Goal: Book appointment/travel/reservation

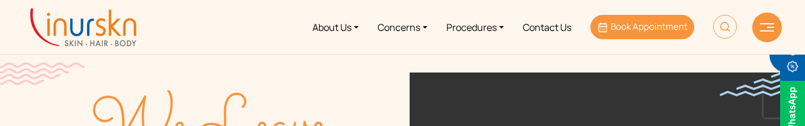
click at [650, 30] on span "Book Appointment" at bounding box center [649, 26] width 77 height 12
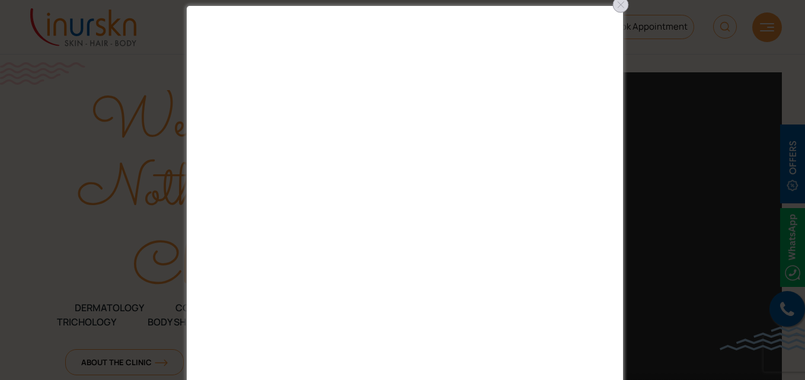
click at [618, 4] on div at bounding box center [620, 4] width 19 height 19
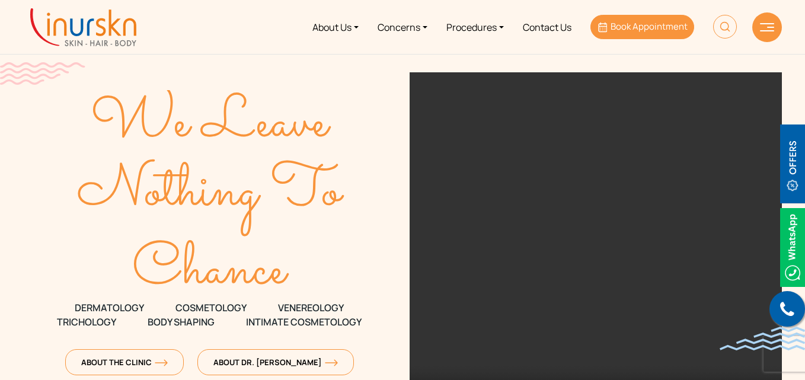
click at [650, 29] on span "Book Appointment" at bounding box center [649, 26] width 77 height 12
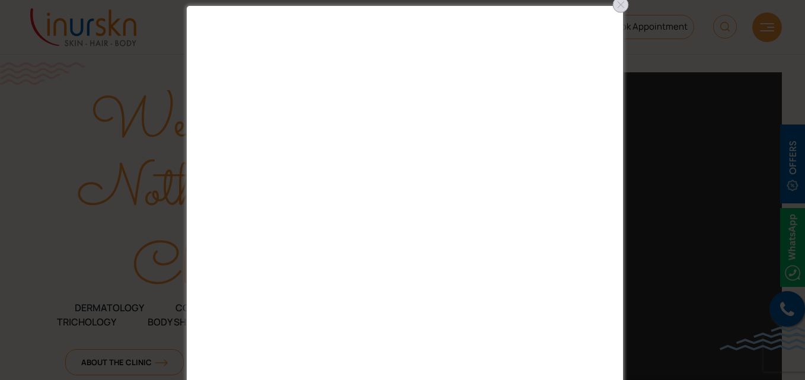
click at [624, 5] on div at bounding box center [620, 4] width 19 height 19
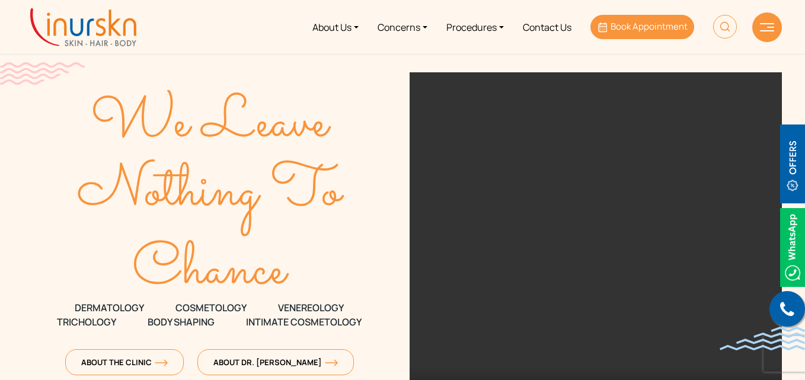
click at [647, 32] on span "Book Appointment" at bounding box center [649, 26] width 77 height 12
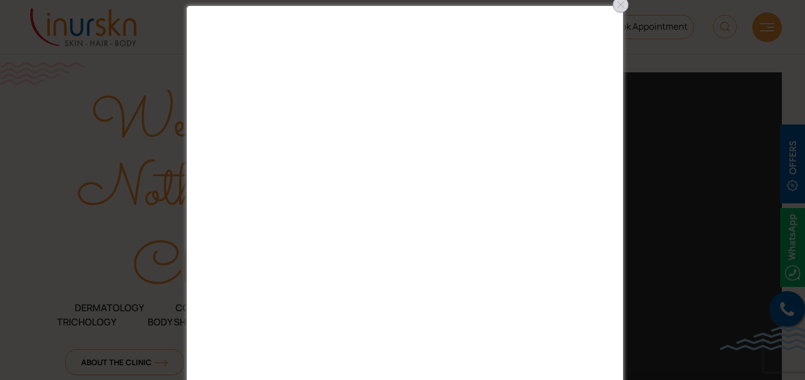
click at [625, 7] on div at bounding box center [620, 4] width 19 height 19
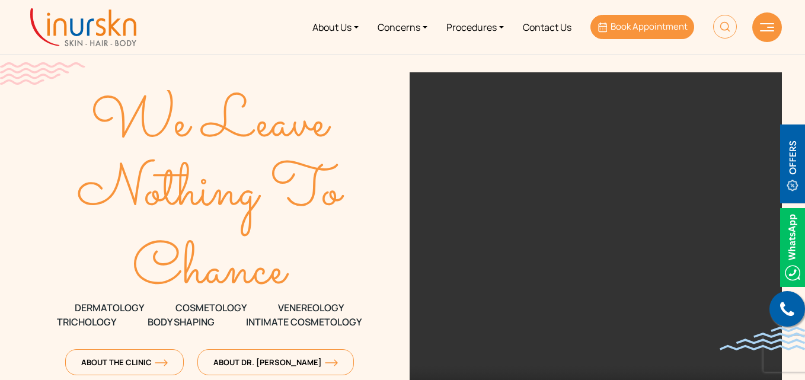
click at [634, 30] on span "Book Appointment" at bounding box center [649, 26] width 77 height 12
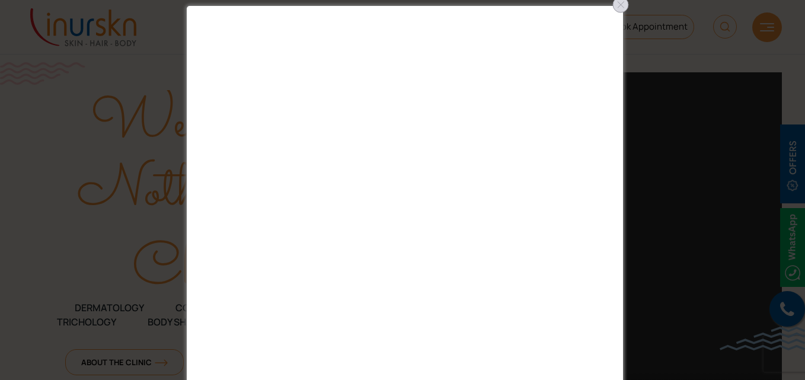
click at [618, 10] on div at bounding box center [620, 4] width 19 height 19
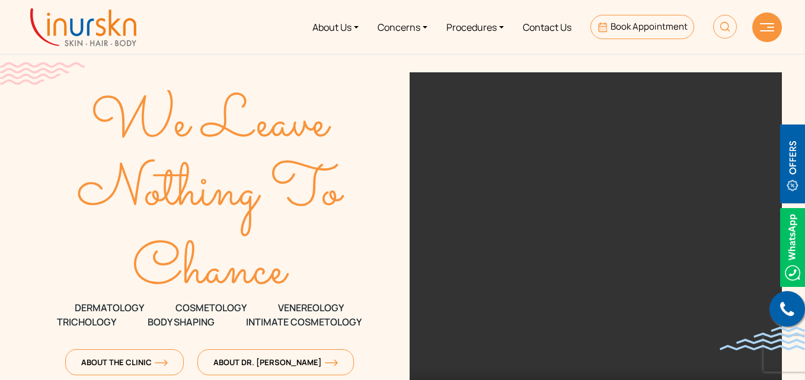
drag, startPoint x: 93, startPoint y: 110, endPoint x: 295, endPoint y: 269, distance: 257.0
click at [295, 269] on div "We Leave Nothing To Chance DERMATOLOGY COSMETOLOGY VENEREOLOGY TRICHOLOGY Body …" at bounding box center [209, 249] width 372 height 354
click at [307, 270] on icon "Chance" at bounding box center [209, 261] width 372 height 49
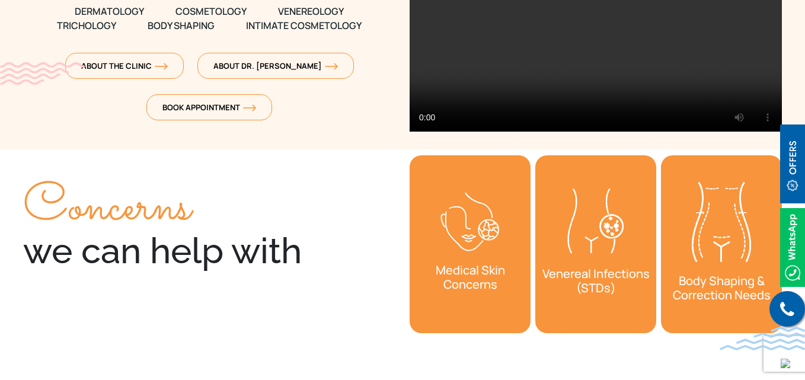
scroll to position [356, 0]
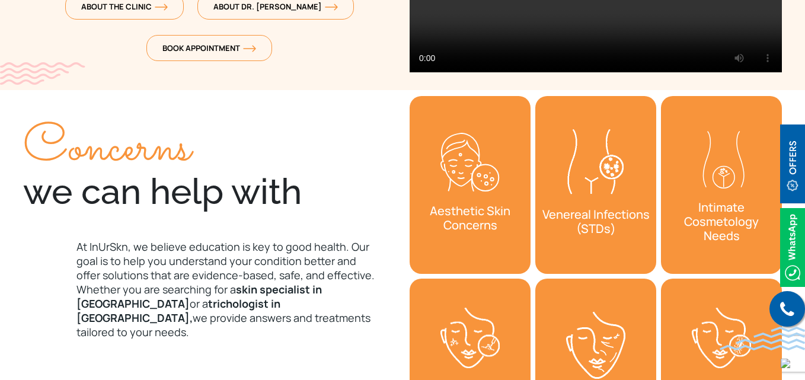
drag, startPoint x: 276, startPoint y: 199, endPoint x: 39, endPoint y: 149, distance: 241.6
click at [39, 149] on div "Concerns we can help with" at bounding box center [209, 169] width 372 height 87
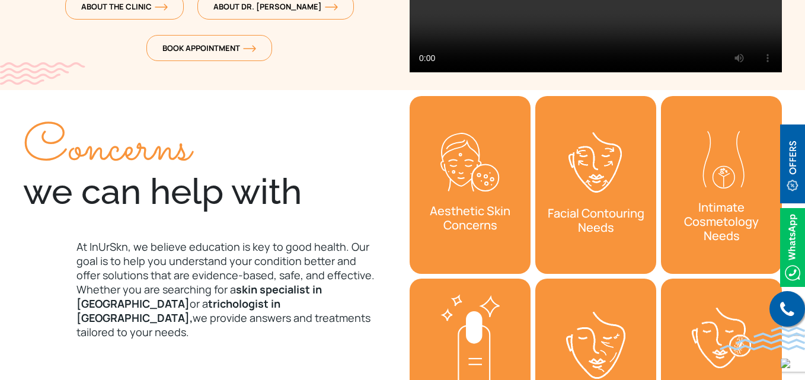
click at [66, 210] on div "Concerns we can help with" at bounding box center [209, 169] width 372 height 87
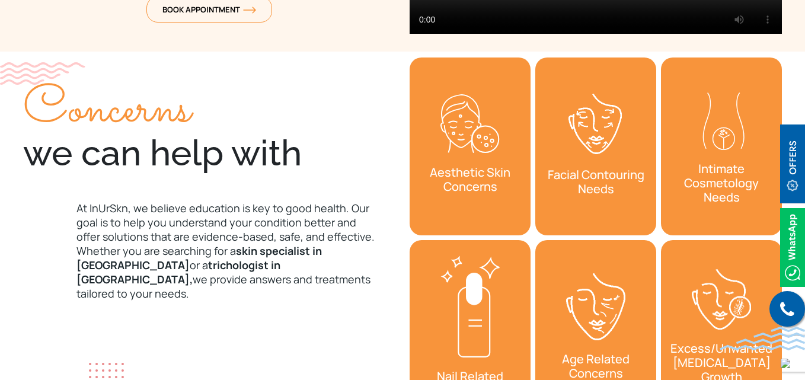
scroll to position [415, 0]
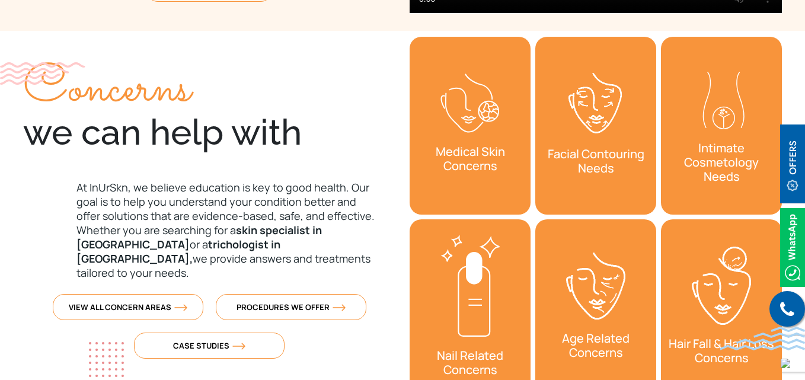
drag, startPoint x: 77, startPoint y: 185, endPoint x: 197, endPoint y: 256, distance: 139.8
click at [197, 256] on p "At InUrSkn, we believe education is key to good health. Our goal is to help you…" at bounding box center [209, 230] width 372 height 100
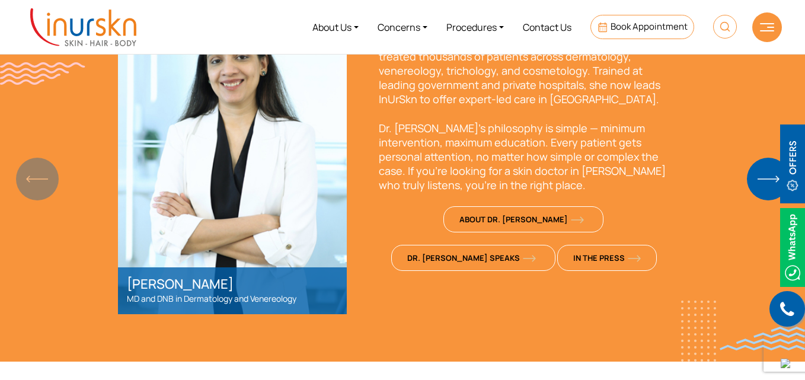
scroll to position [889, 0]
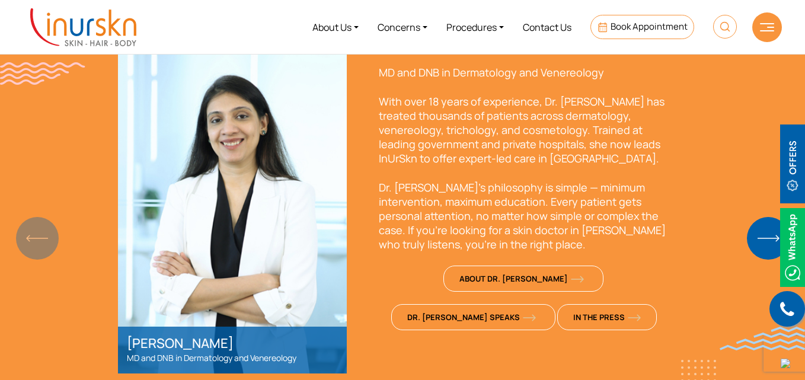
click at [446, 203] on p "Dr. [PERSON_NAME]’s philosophy is simple — minimum intervention, maximum educat…" at bounding box center [524, 215] width 290 height 71
click at [546, 161] on p "With over 18 years of experience, Dr. [PERSON_NAME] has treated thousands of pa…" at bounding box center [524, 129] width 290 height 71
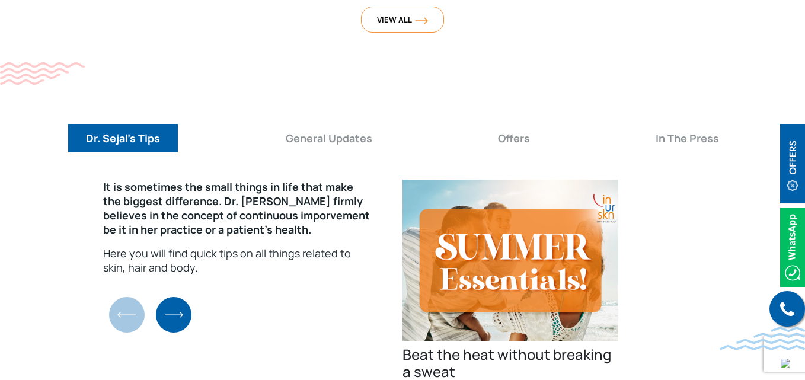
scroll to position [4208, 0]
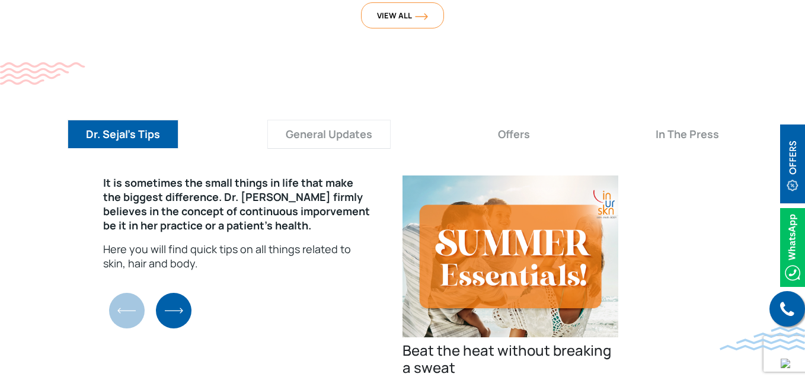
click at [343, 120] on button "General Updates" at bounding box center [328, 134] width 123 height 29
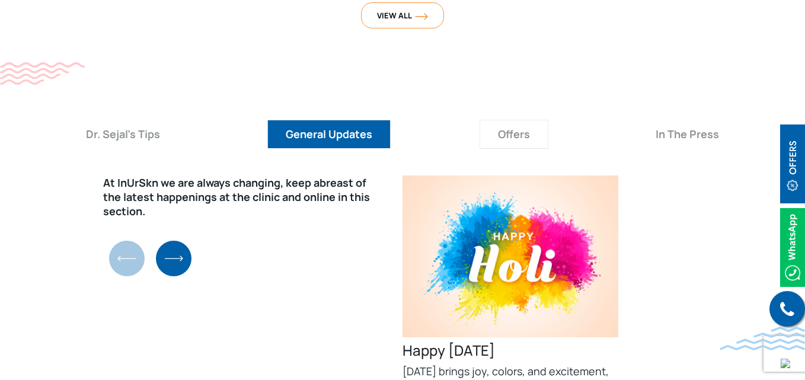
click at [498, 120] on button "Offers" at bounding box center [514, 134] width 69 height 29
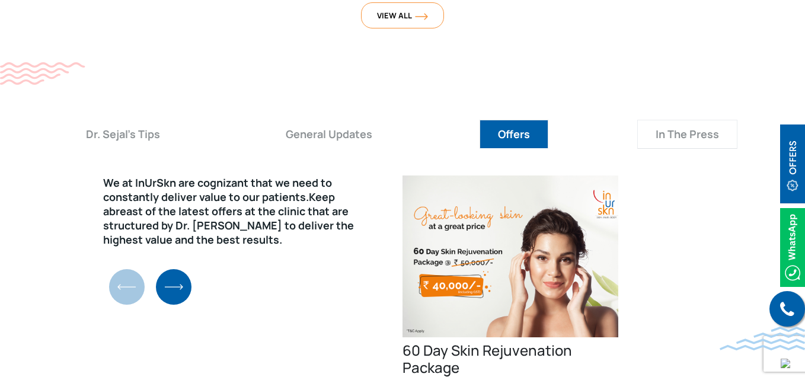
click at [696, 120] on button "In The Press" at bounding box center [687, 134] width 100 height 29
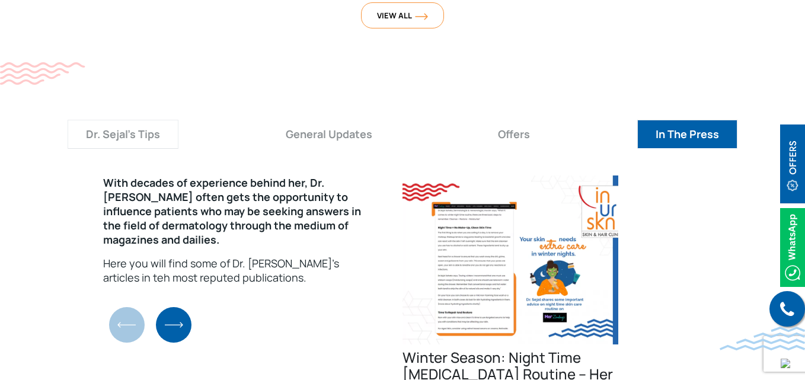
click at [108, 120] on button "Dr. Sejal's Tips" at bounding box center [123, 134] width 111 height 29
